Goal: Information Seeking & Learning: Learn about a topic

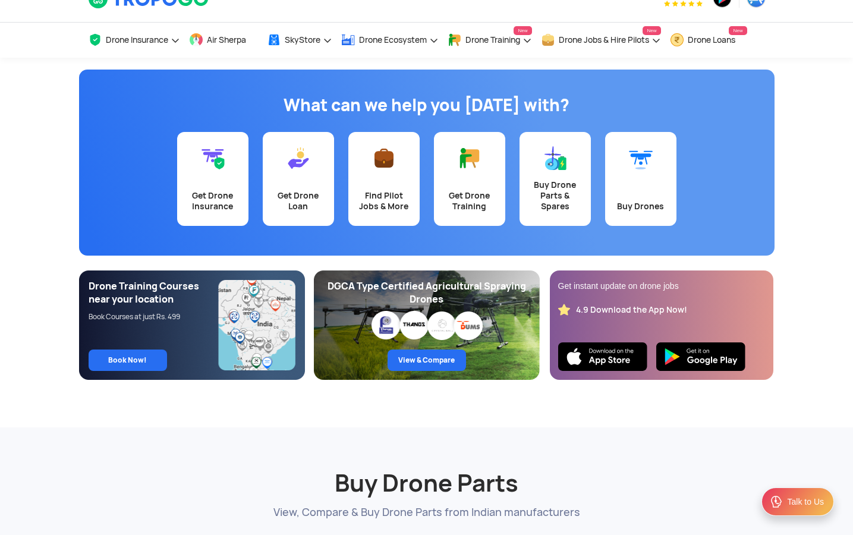
scroll to position [26, 0]
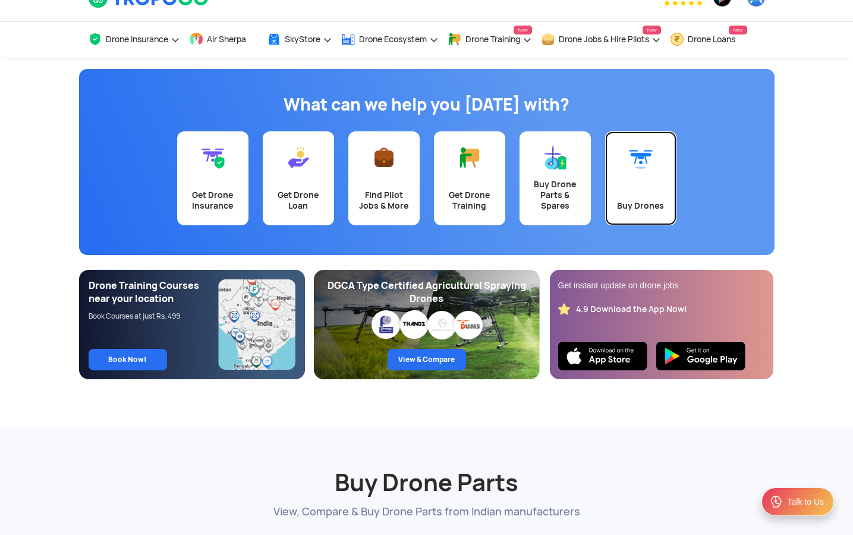
click at [650, 177] on link "Buy Drones" at bounding box center [640, 178] width 71 height 94
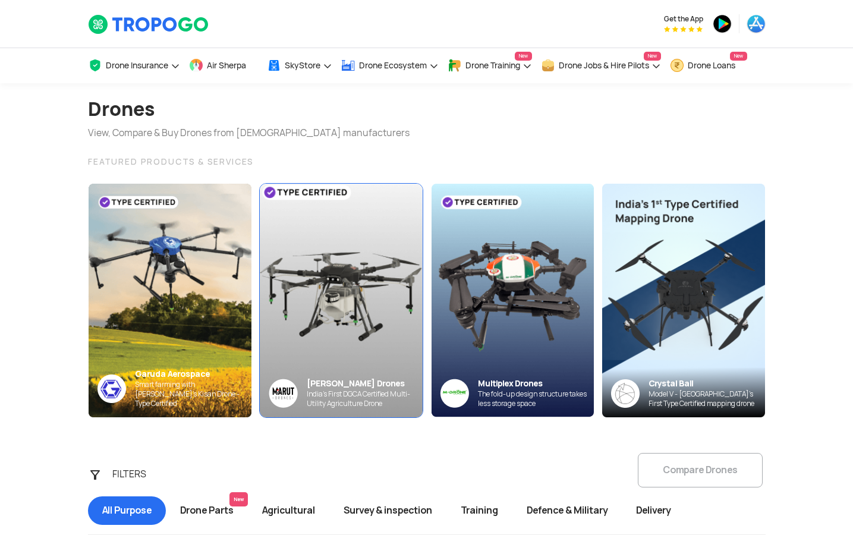
click at [271, 288] on img at bounding box center [340, 300] width 179 height 256
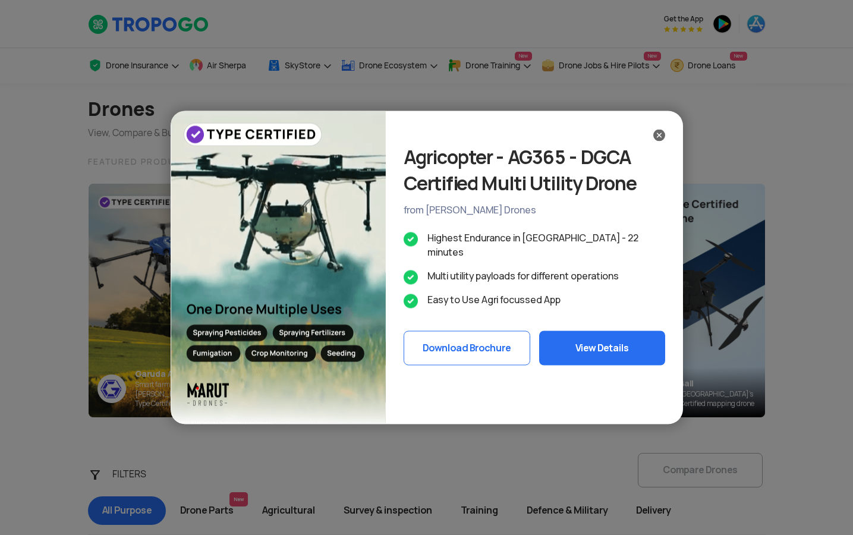
click at [659, 137] on img at bounding box center [659, 136] width 12 height 12
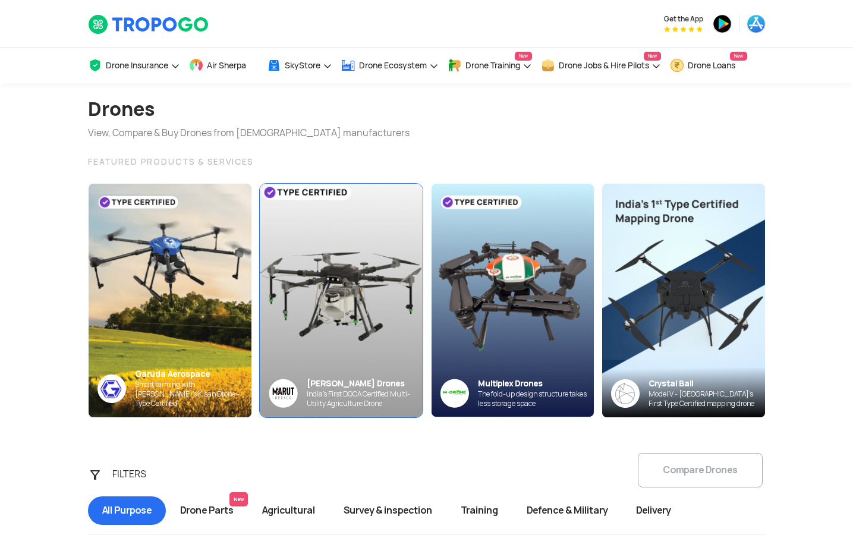
click at [325, 328] on img at bounding box center [340, 300] width 179 height 256
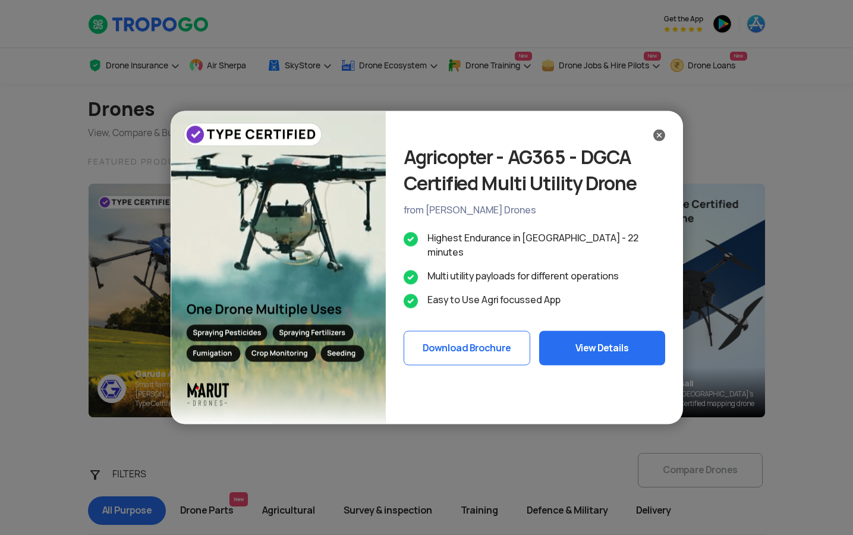
click at [654, 136] on img at bounding box center [659, 136] width 12 height 12
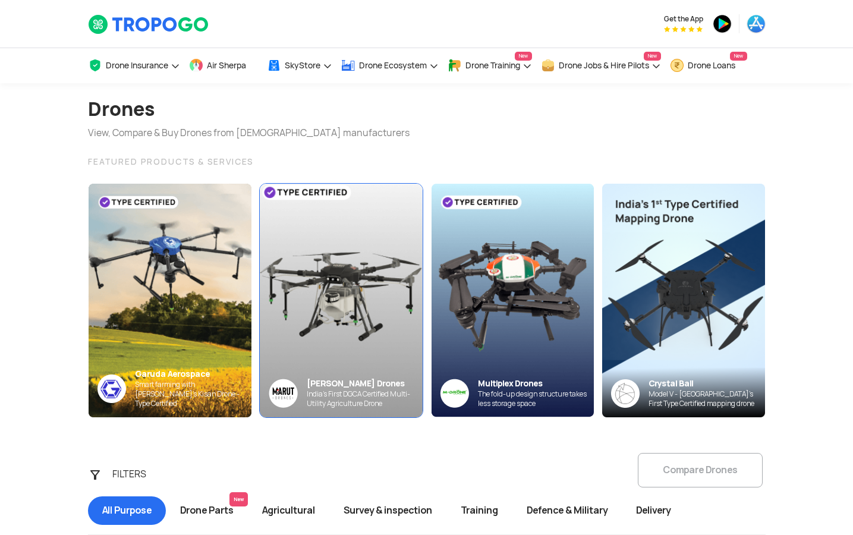
click at [363, 292] on img at bounding box center [340, 300] width 179 height 256
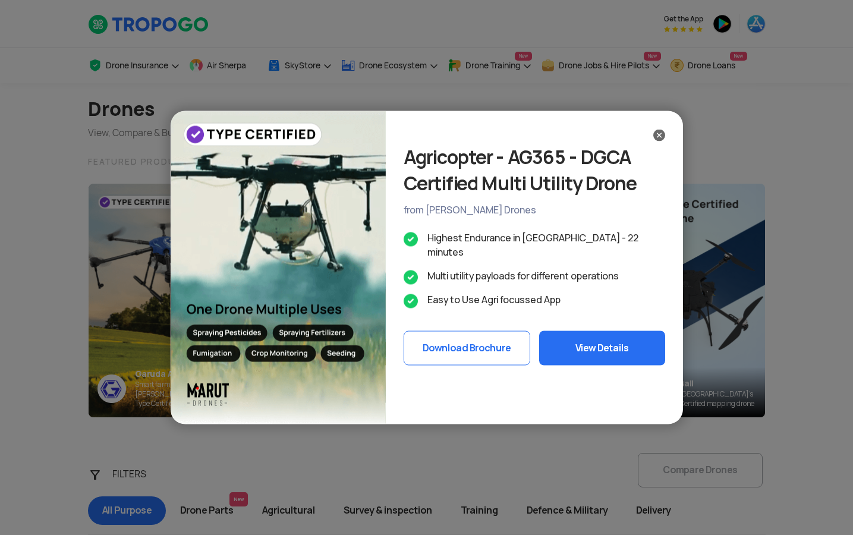
click at [580, 333] on button "View Details" at bounding box center [602, 348] width 126 height 34
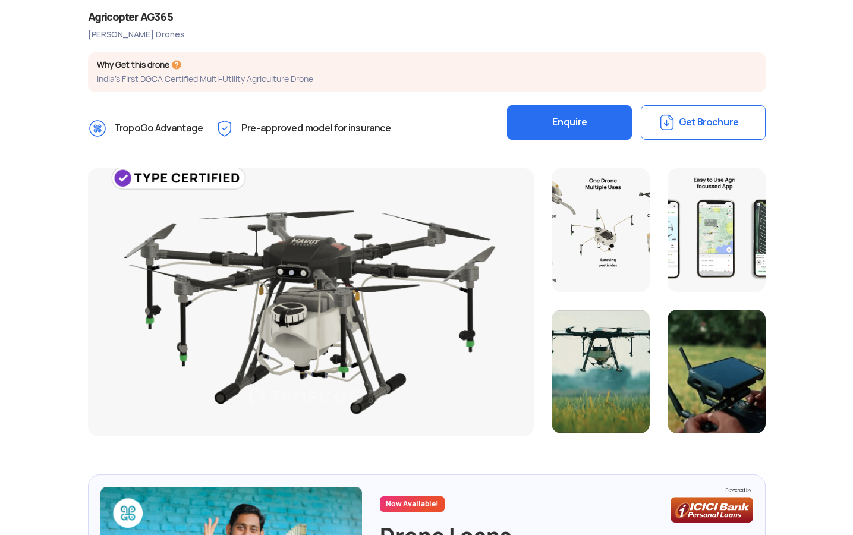
scroll to position [91, 0]
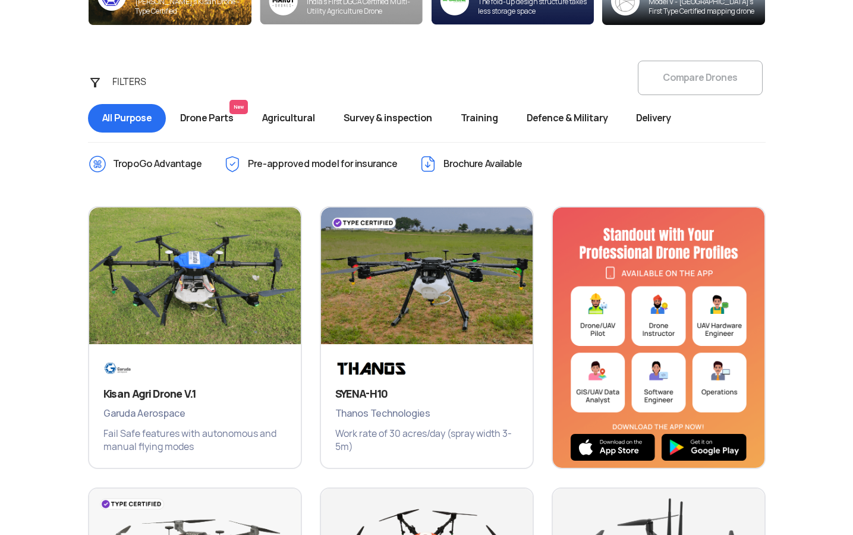
scroll to position [393, 0]
